Goal: Find specific page/section: Find specific page/section

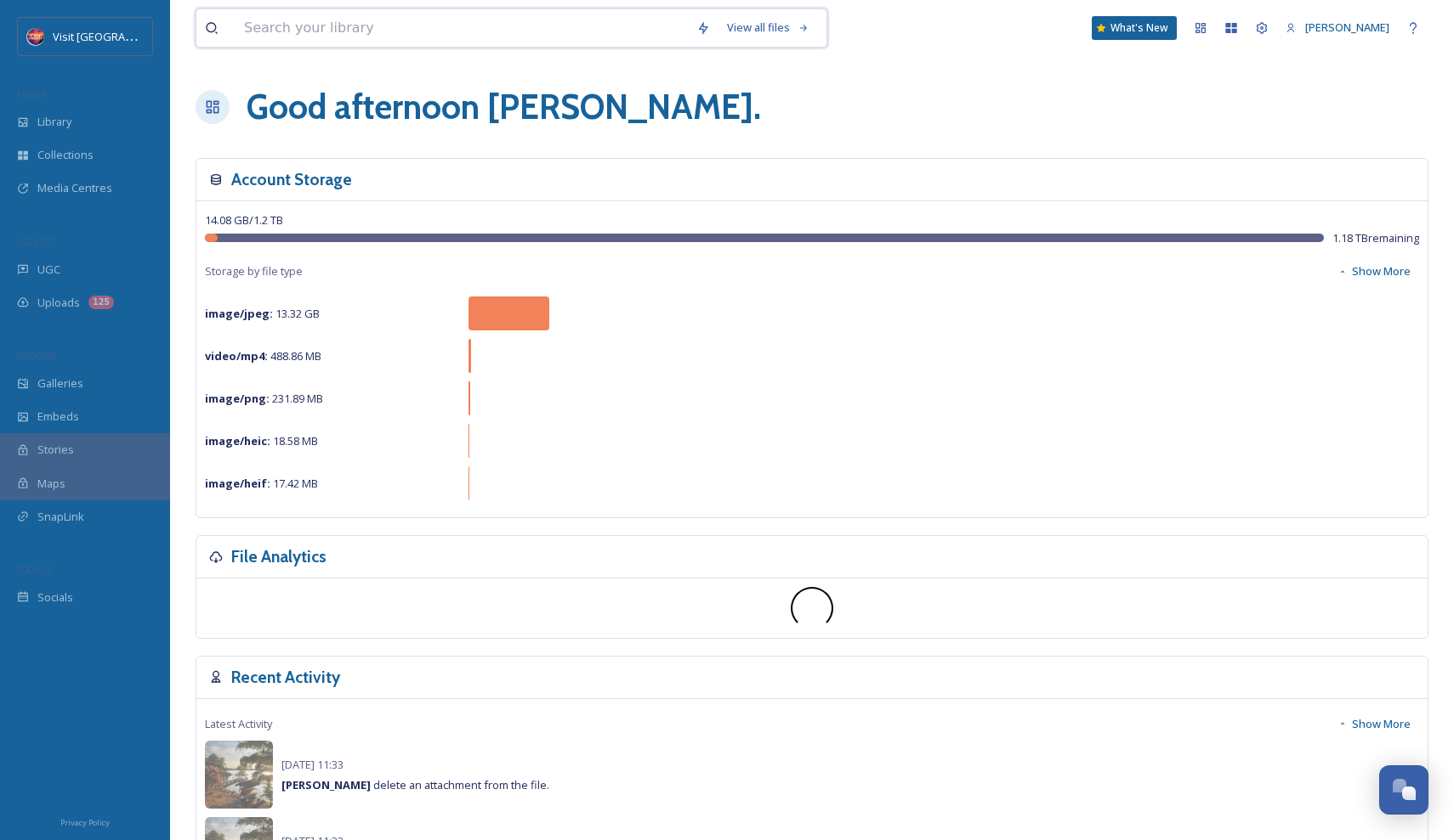
click at [309, 44] on input at bounding box center [462, 28] width 452 height 38
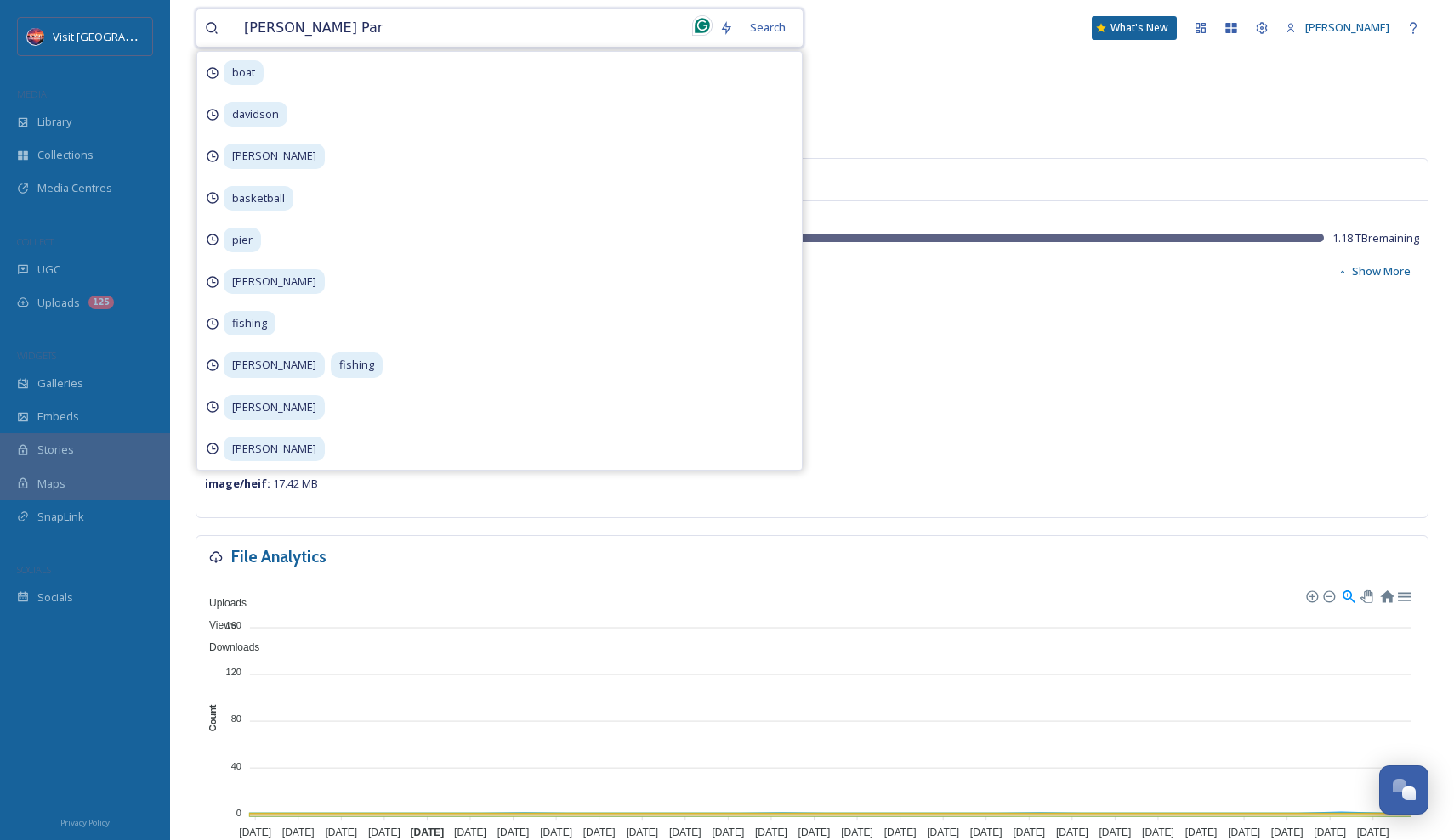
type input "[PERSON_NAME][GEOGRAPHIC_DATA]"
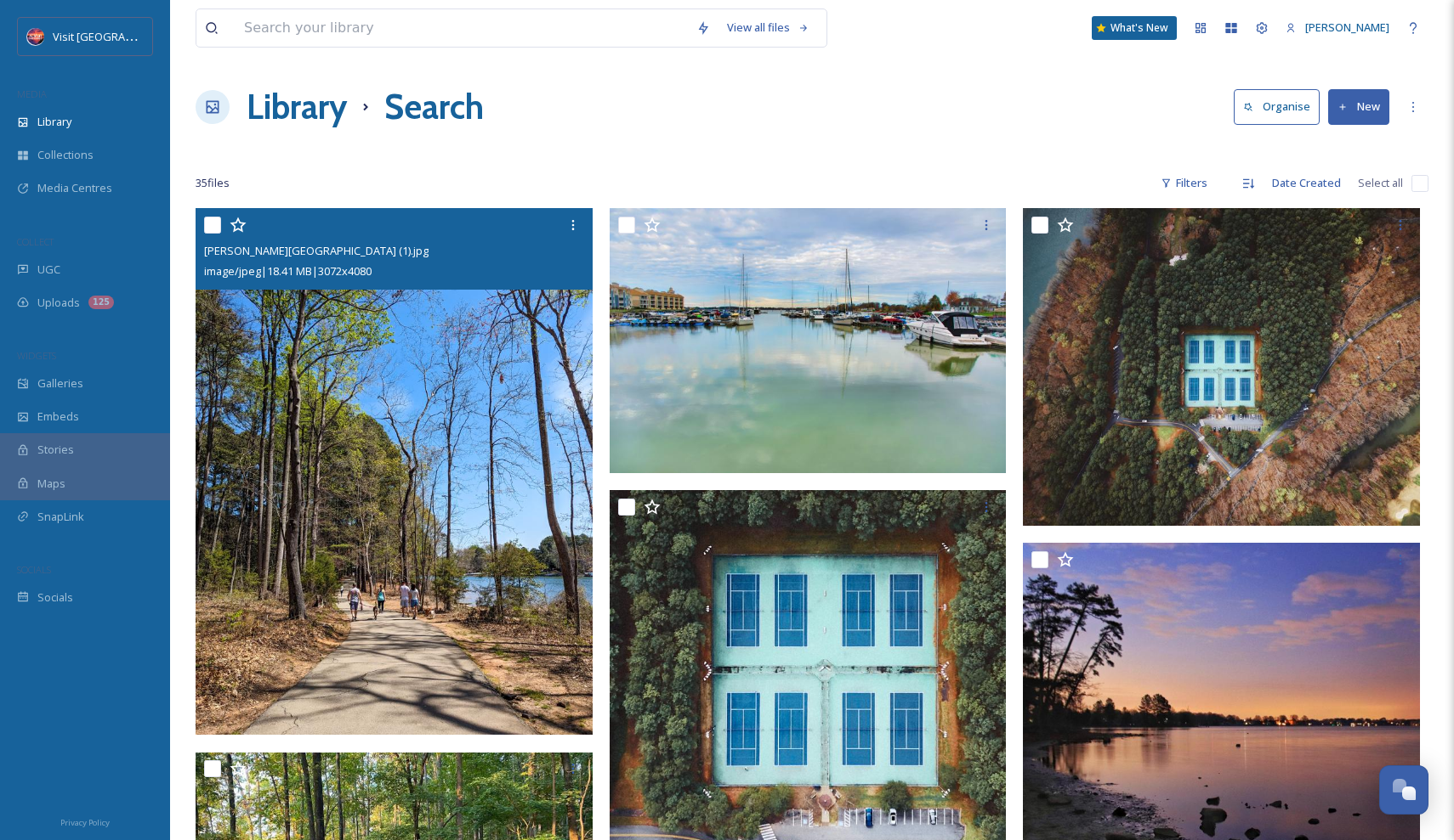
click at [437, 414] on img at bounding box center [394, 472] width 397 height 528
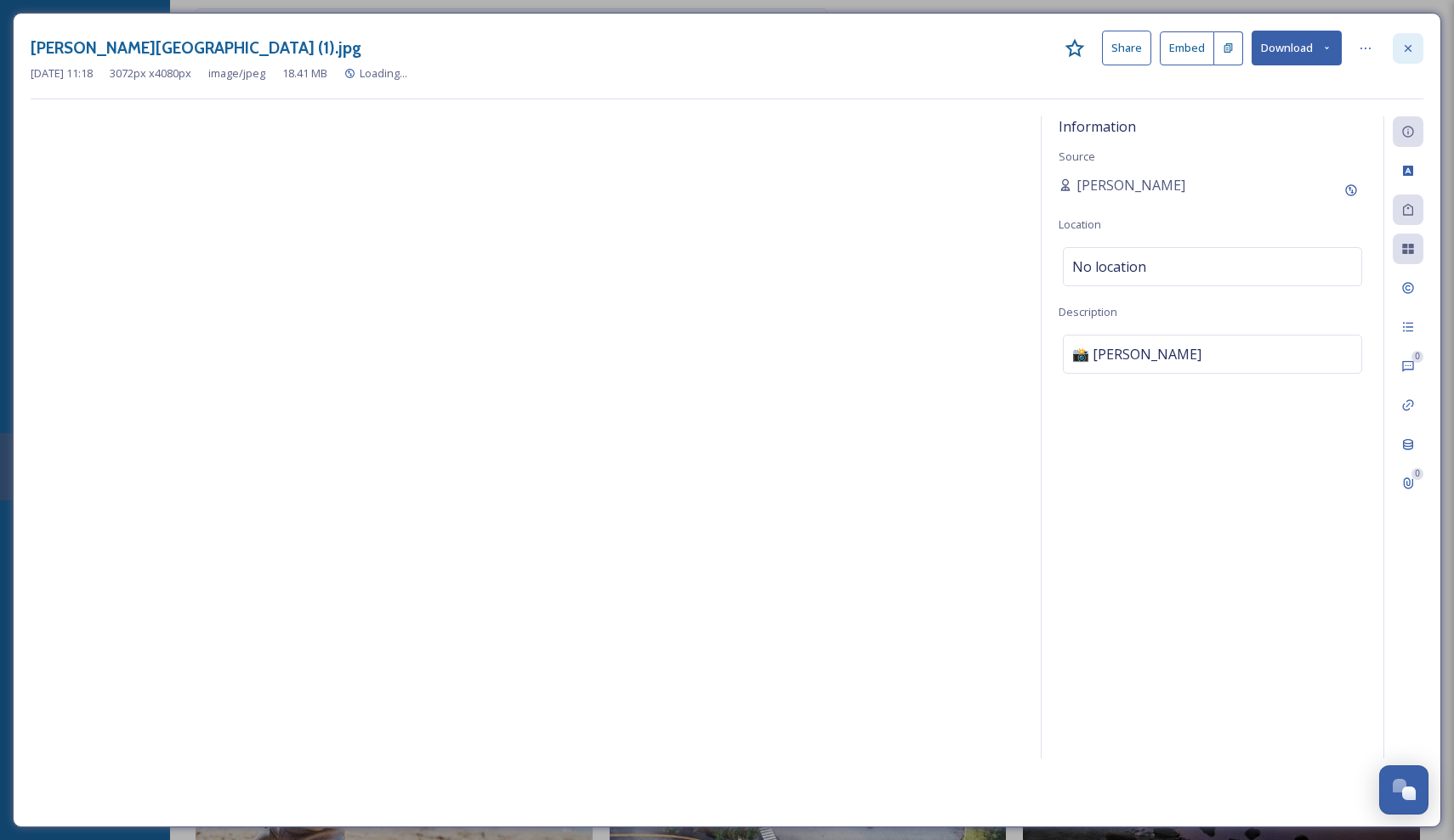
click at [1415, 40] on div at bounding box center [1407, 48] width 30 height 30
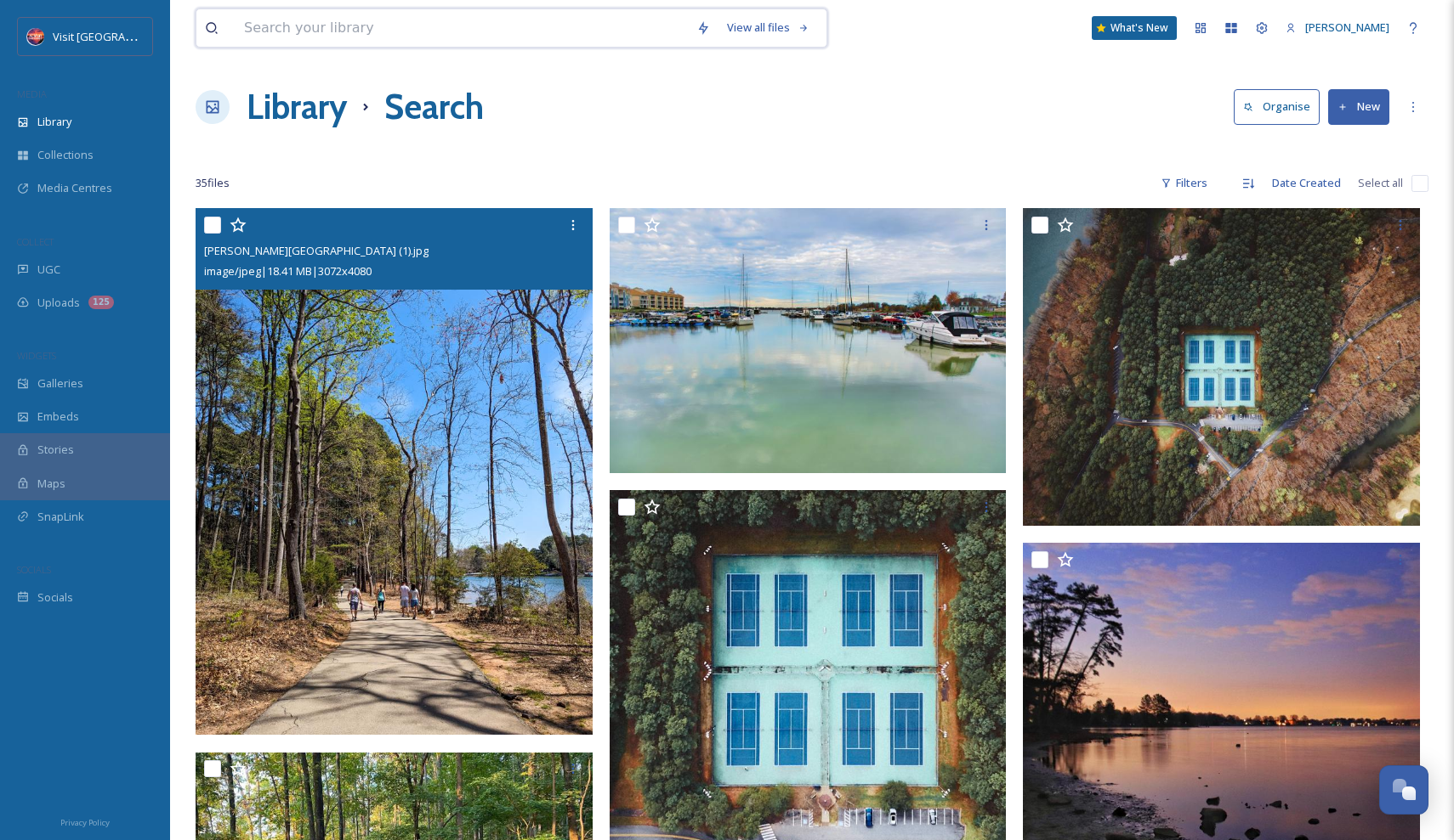
click at [508, 34] on input at bounding box center [462, 28] width 452 height 38
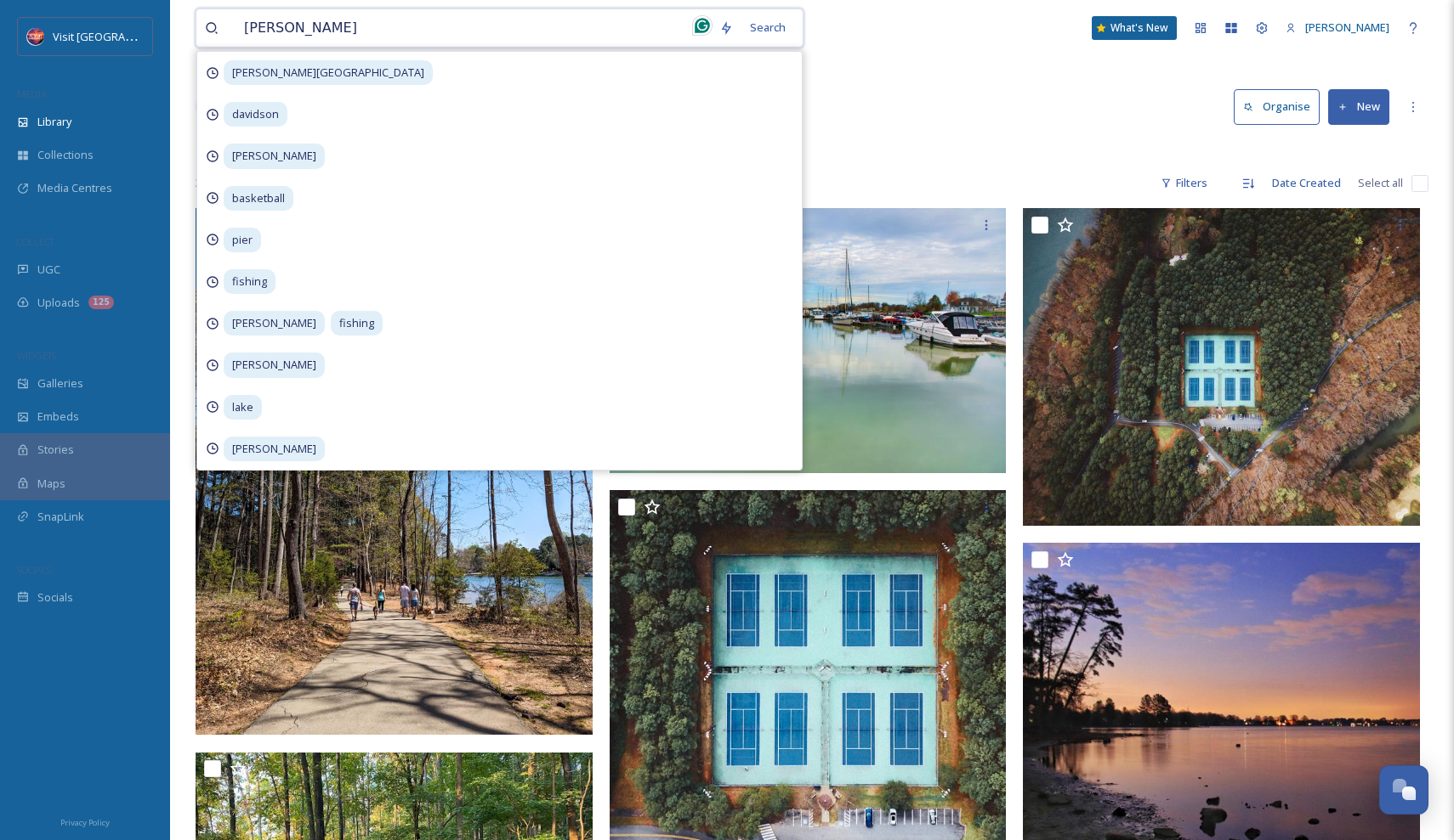
type input "[PERSON_NAME]"
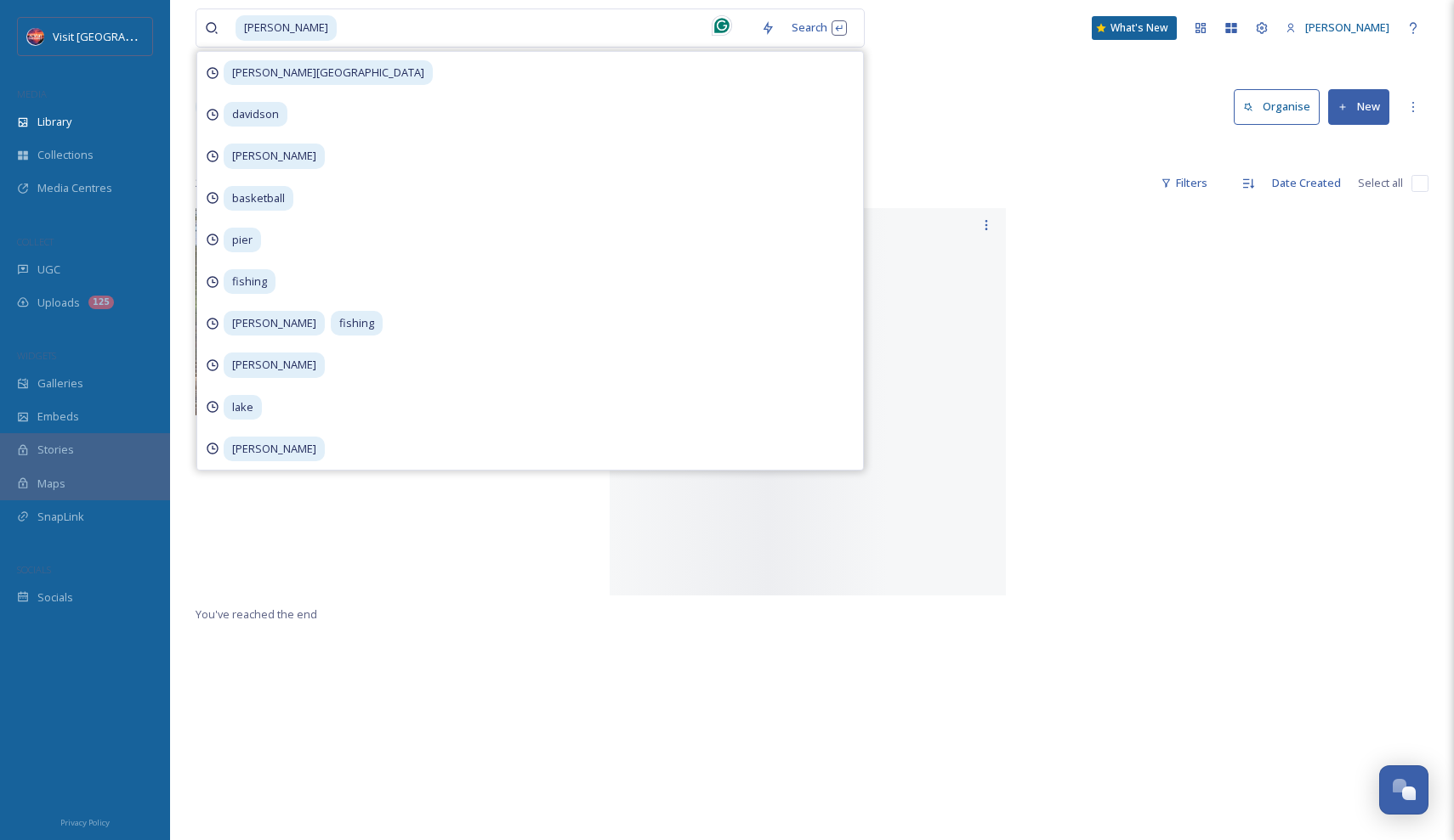
click at [984, 107] on div "Library Search Organise New" at bounding box center [812, 107] width 1232 height 51
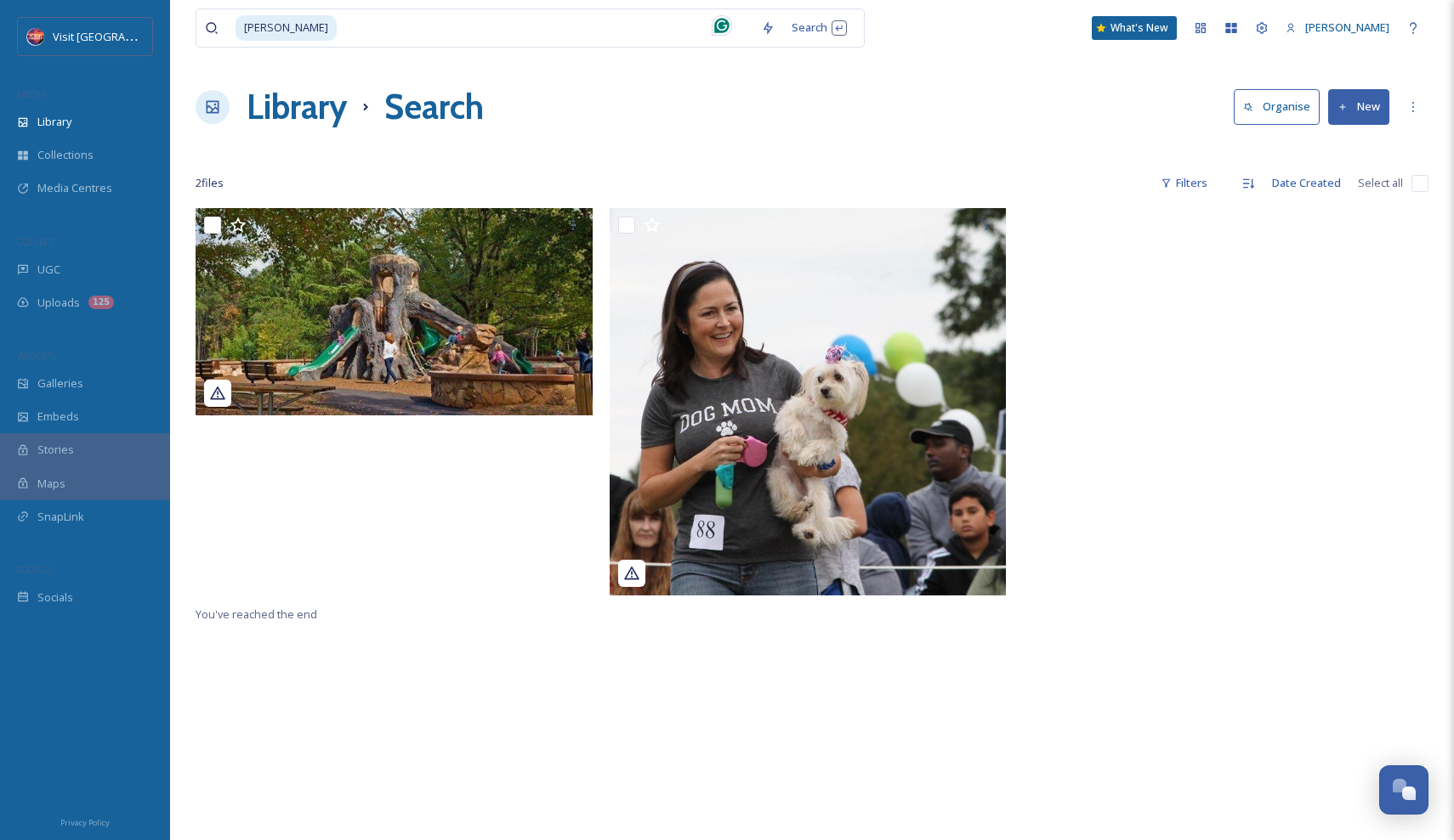
click at [712, 97] on div "Library Search Organise New" at bounding box center [812, 107] width 1232 height 51
